Goal: Task Accomplishment & Management: Use online tool/utility

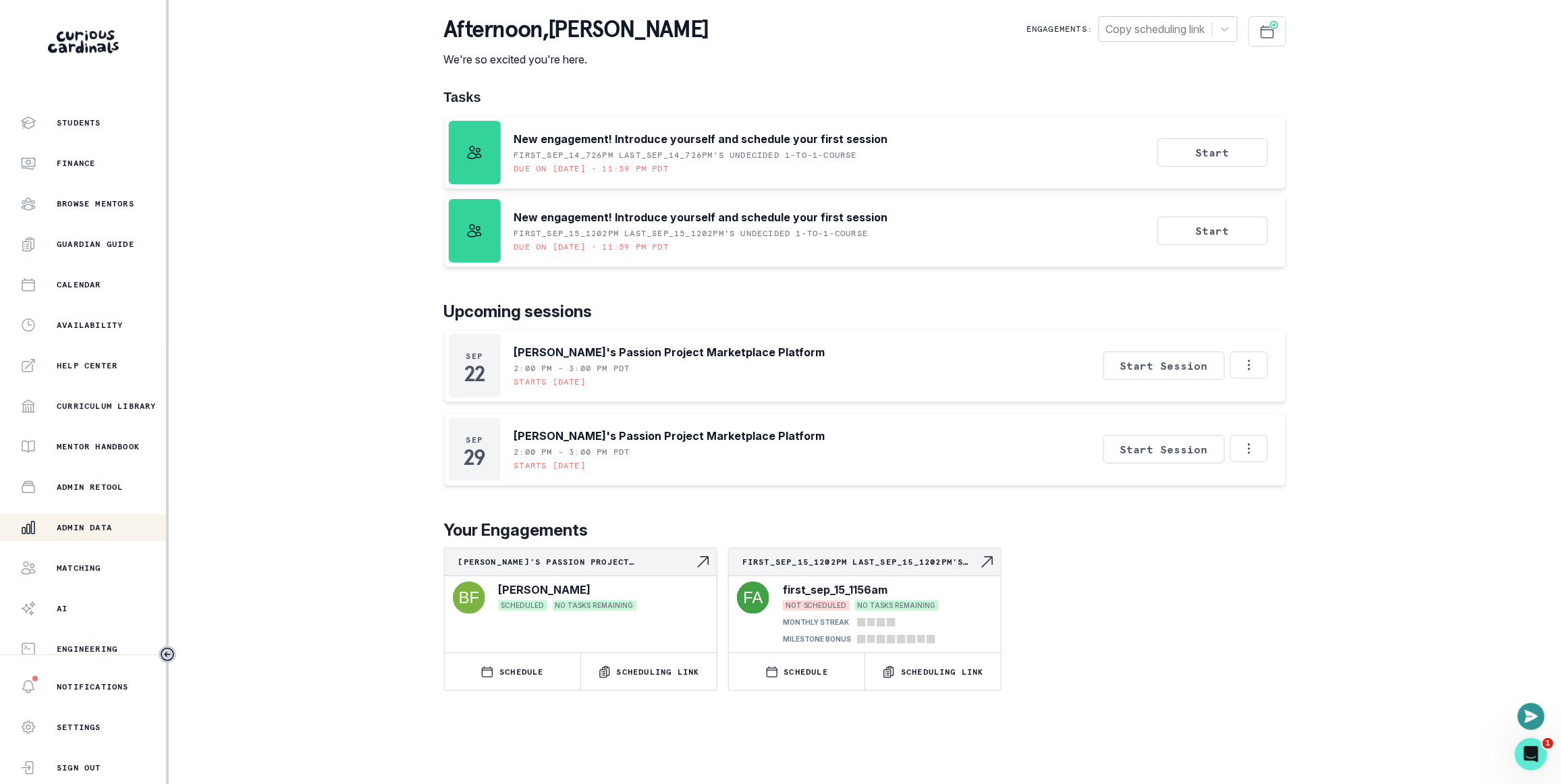
click at [80, 526] on p "Admin Data" at bounding box center [84, 528] width 55 height 11
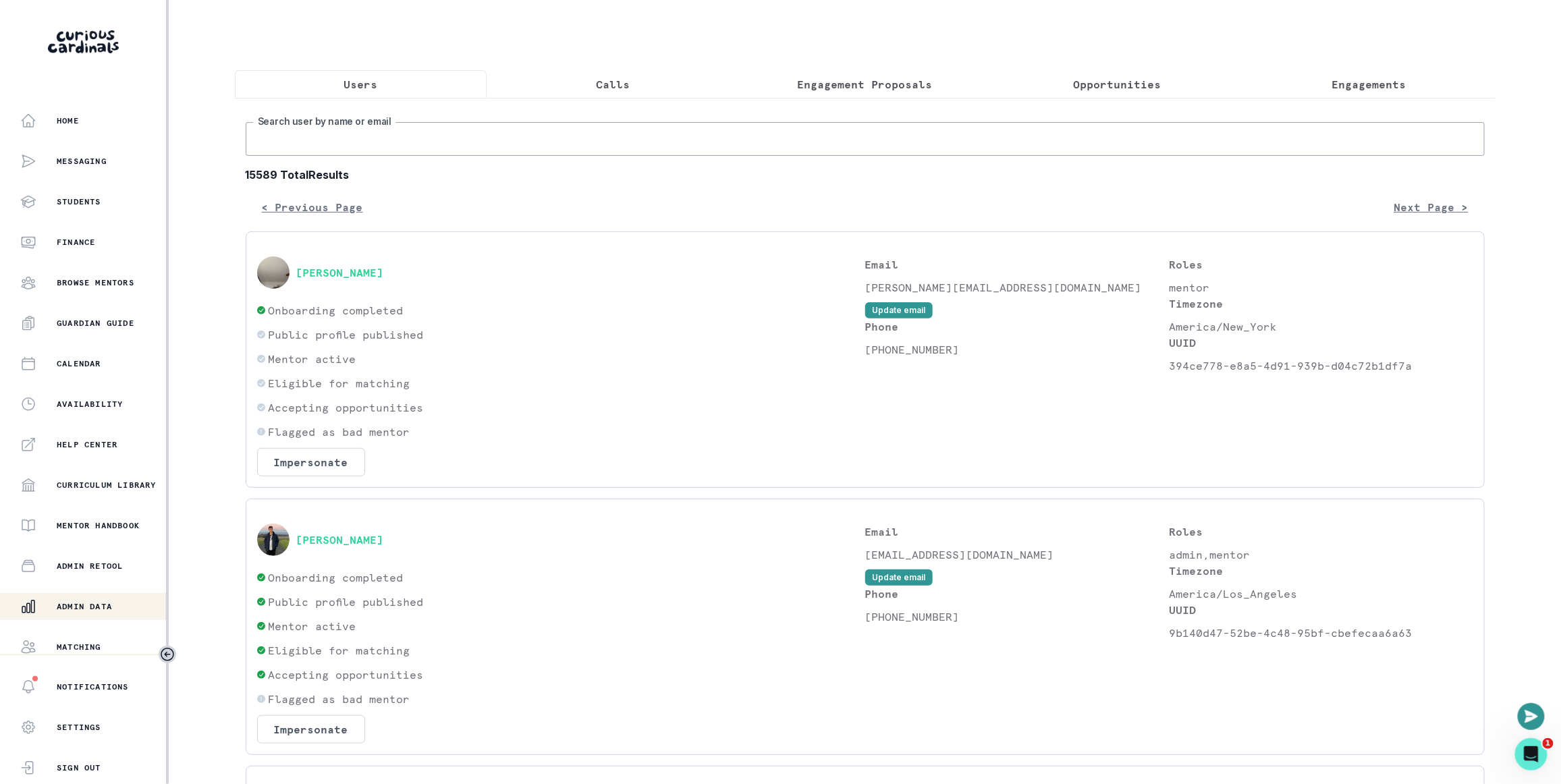
click at [482, 156] on input "Search user by name or email" at bounding box center [865, 138] width 1239 height 34
paste input "[EMAIL_ADDRESS][DOMAIN_NAME]"
type input "[EMAIL_ADDRESS][DOMAIN_NAME]"
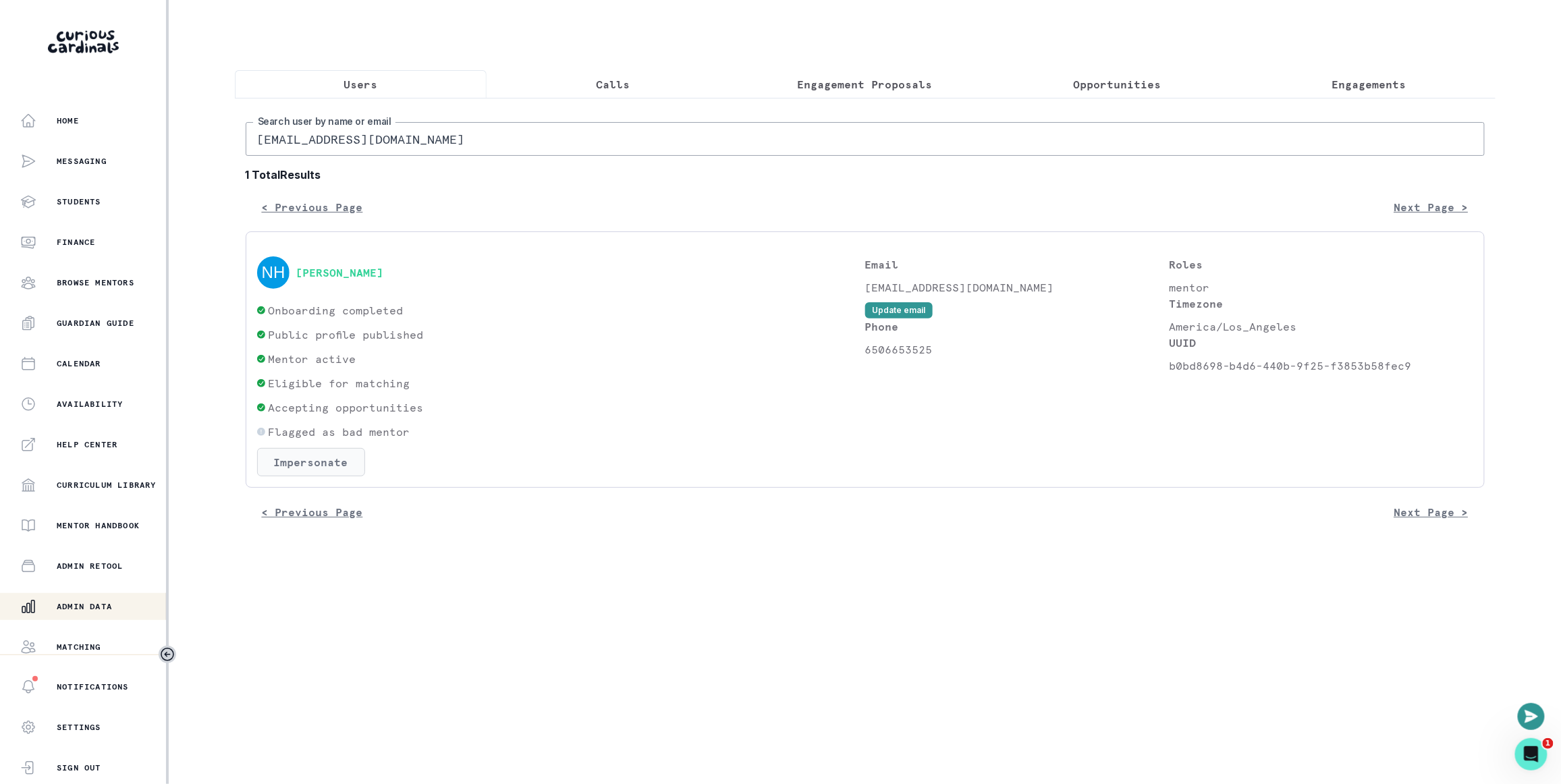
click at [355, 476] on button "Impersonate" at bounding box center [311, 462] width 108 height 28
click at [356, 604] on button "Impersonate" at bounding box center [370, 597] width 88 height 27
